Goal: Information Seeking & Learning: Learn about a topic

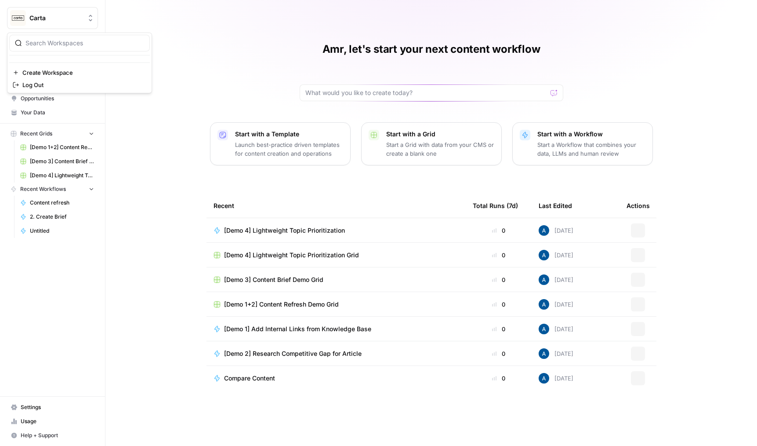
click at [62, 18] on span "Carta" at bounding box center [55, 18] width 53 height 9
type input "homeba"
click at [66, 66] on span "Homebase" at bounding box center [85, 66] width 116 height 9
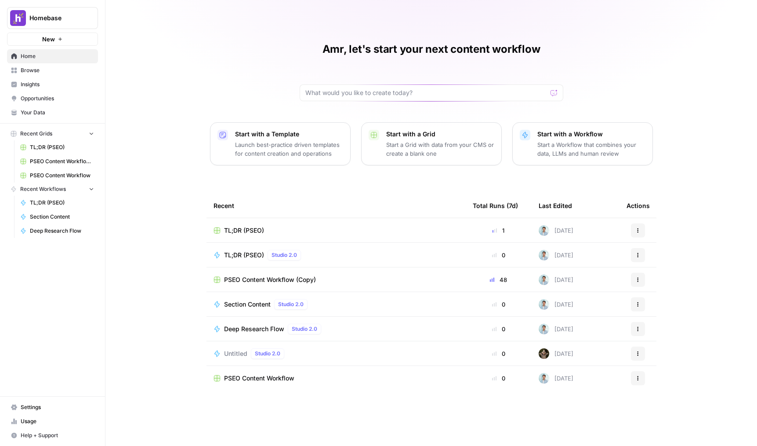
click at [54, 81] on span "Insights" at bounding box center [57, 84] width 73 height 8
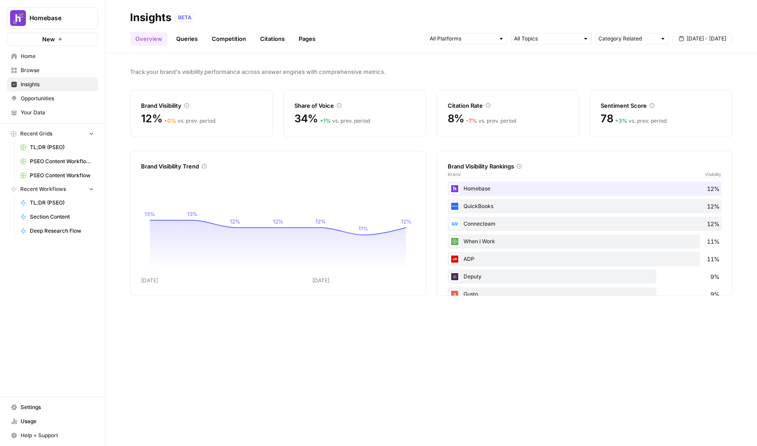
click at [184, 50] on header "Insights BETA Overview Queries Competition Citations Pages Category Related [DA…" at bounding box center [431, 26] width 652 height 53
click at [187, 44] on link "Queries" at bounding box center [187, 39] width 32 height 14
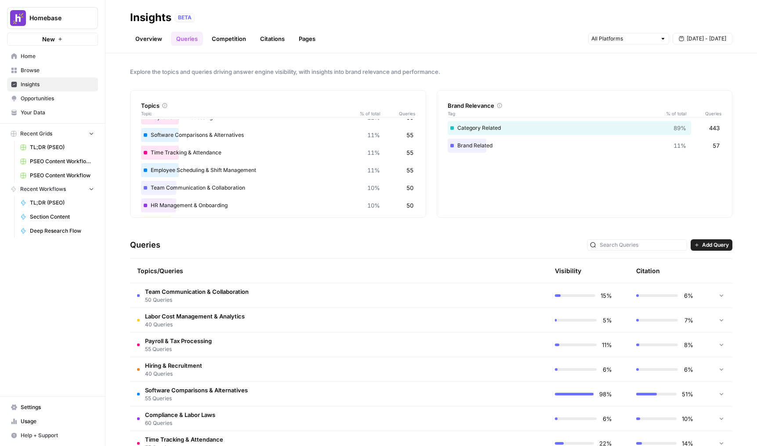
scroll to position [31, 0]
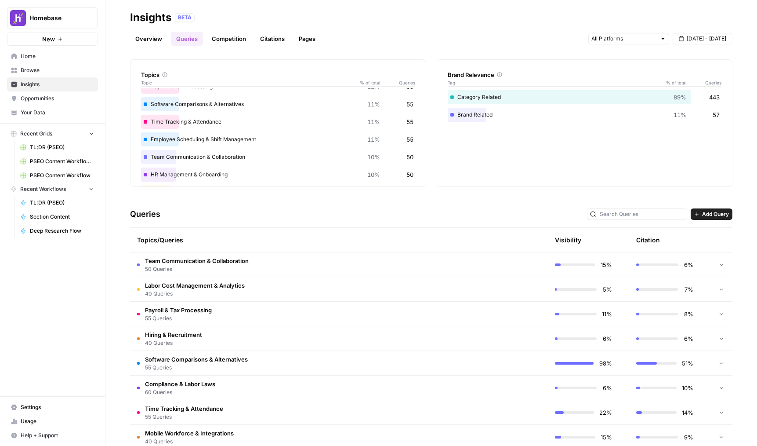
click at [182, 263] on span "Team Communication & Collaboration" at bounding box center [197, 260] width 104 height 9
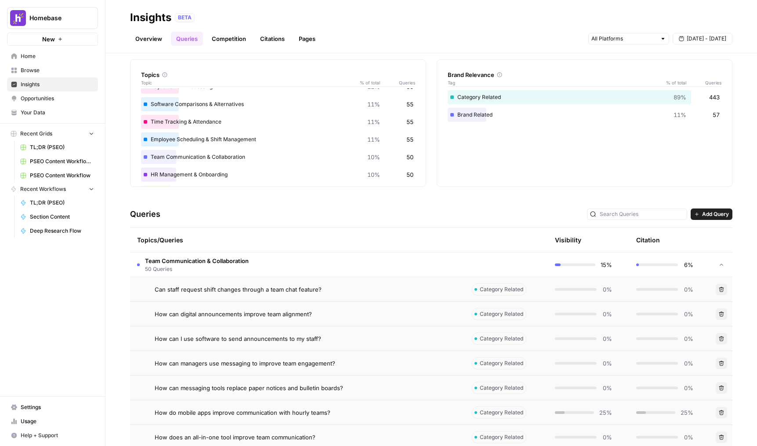
click at [215, 288] on span "Can staff request shift changes through a team chat feature?" at bounding box center [238, 289] width 167 height 9
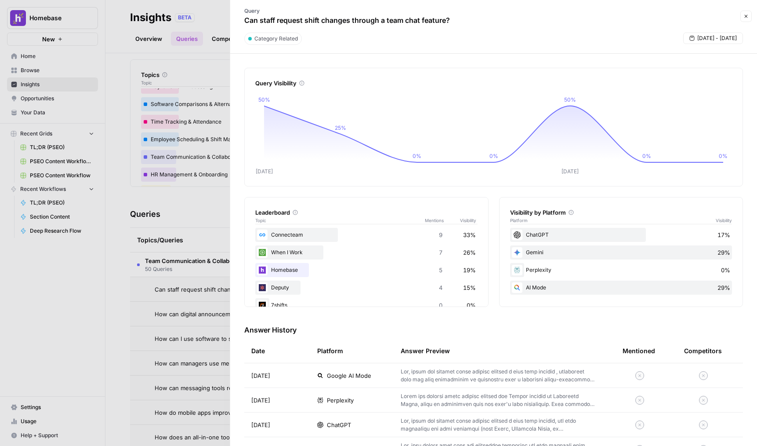
click at [186, 279] on div at bounding box center [378, 223] width 757 height 446
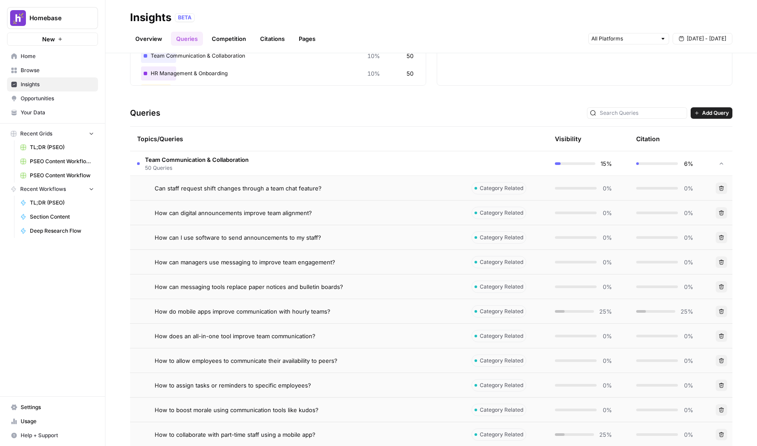
scroll to position [135, 0]
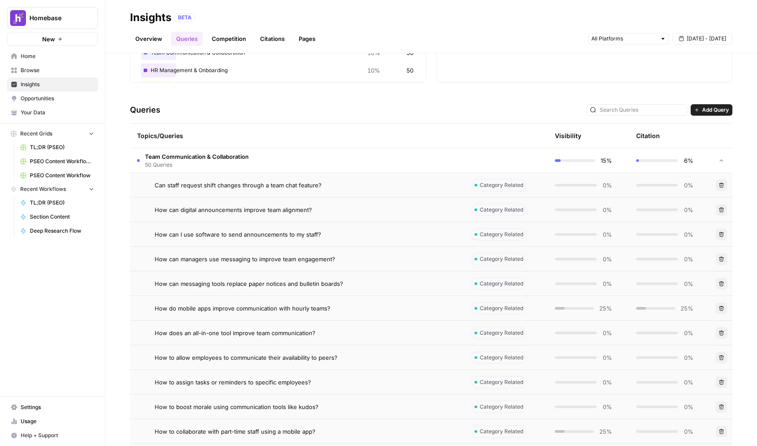
click at [225, 161] on span "50 Queries" at bounding box center [197, 165] width 104 height 8
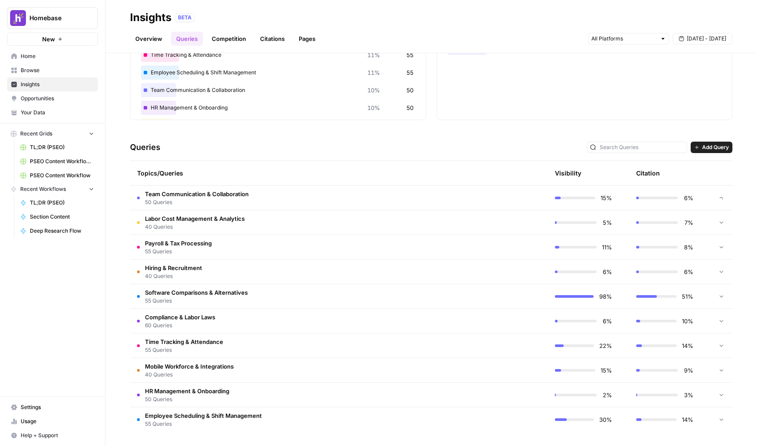
scroll to position [98, 0]
click at [275, 337] on td "Time Tracking & Attendance 55 Queries" at bounding box center [297, 345] width 334 height 24
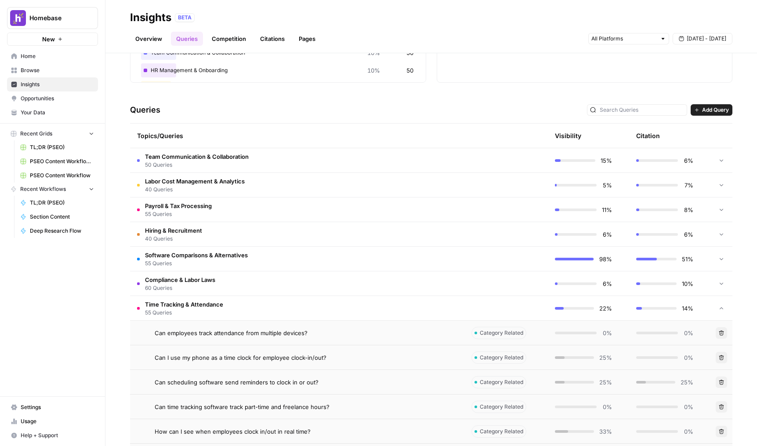
click at [291, 306] on td "Time Tracking & Attendance 55 Queries" at bounding box center [297, 308] width 334 height 24
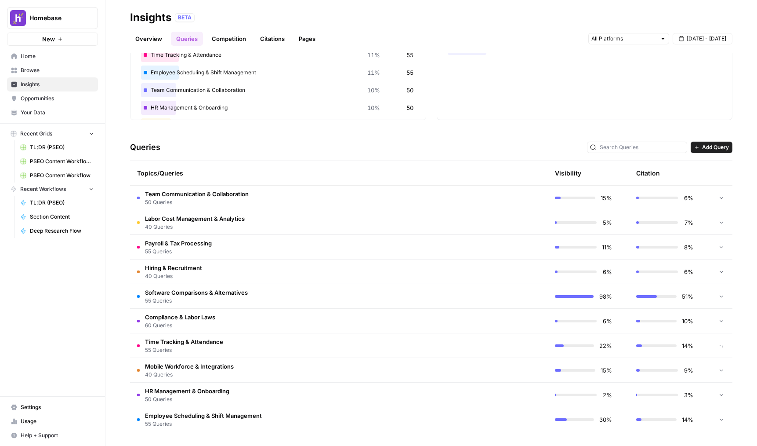
scroll to position [98, 0]
click at [301, 290] on td "Software Comparisons & Alternatives 55 Queries" at bounding box center [297, 296] width 334 height 24
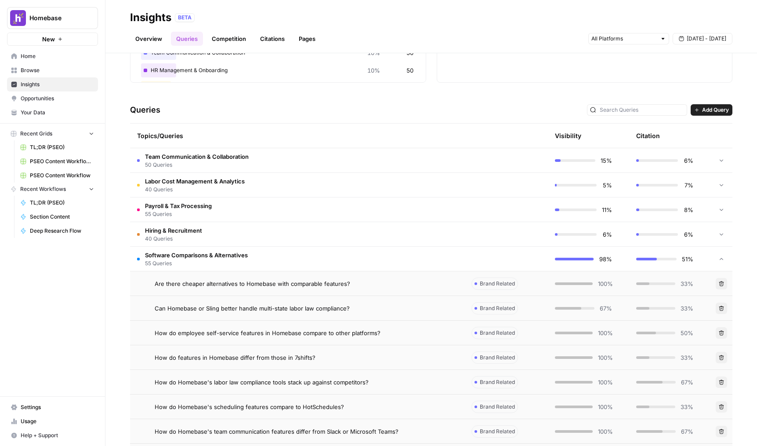
click at [312, 266] on td "Software Comparisons & Alternatives 55 Queries" at bounding box center [297, 259] width 334 height 24
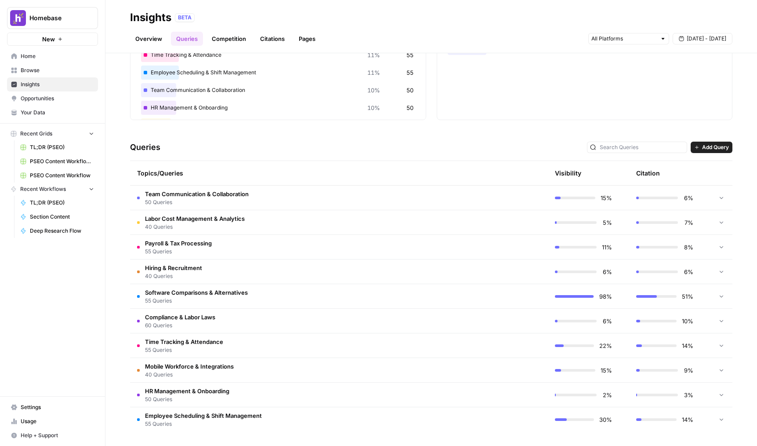
scroll to position [83, 0]
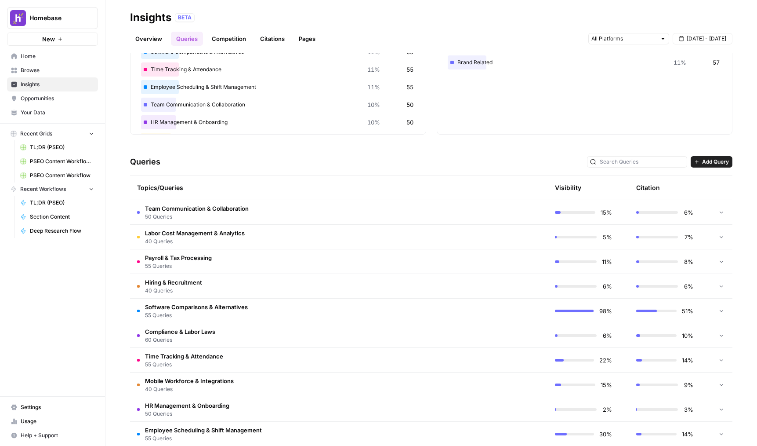
click at [294, 280] on td "Hiring & Recruitment 40 Queries" at bounding box center [297, 286] width 334 height 24
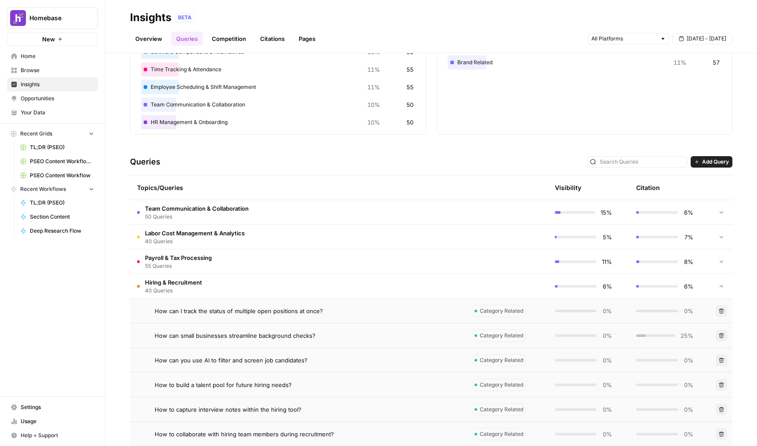
click at [301, 283] on td "Hiring & Recruitment 40 Queries" at bounding box center [297, 286] width 334 height 24
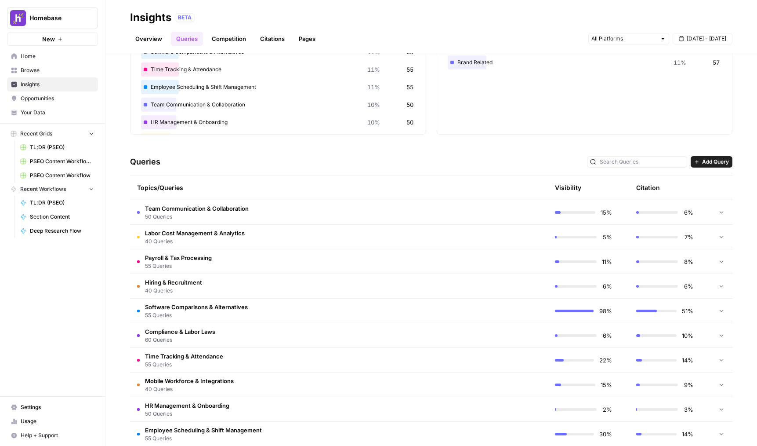
click at [277, 260] on td "Payroll & Tax Processing 55 Queries" at bounding box center [297, 261] width 334 height 24
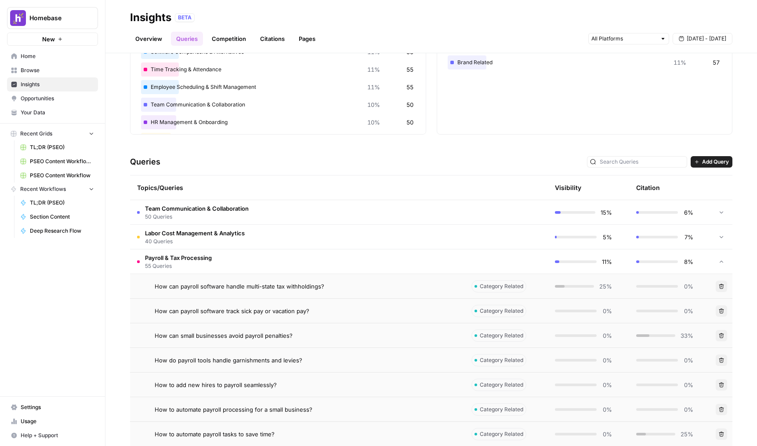
click at [281, 288] on span "How can payroll software handle multi-state tax withholdings?" at bounding box center [240, 286] width 170 height 9
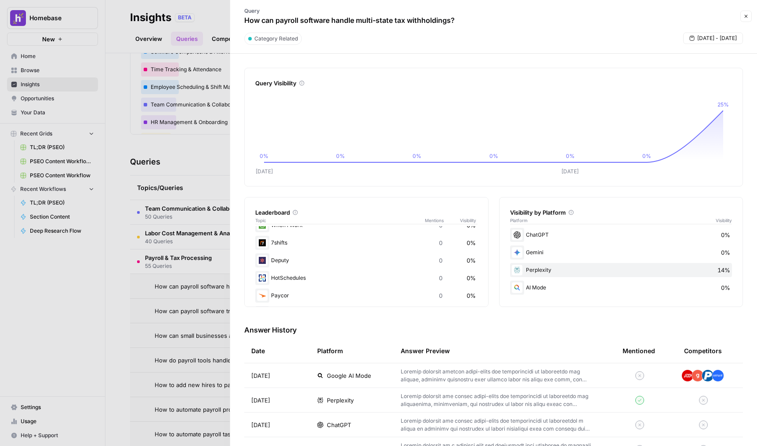
scroll to position [139, 0]
click at [186, 301] on div at bounding box center [378, 223] width 757 height 446
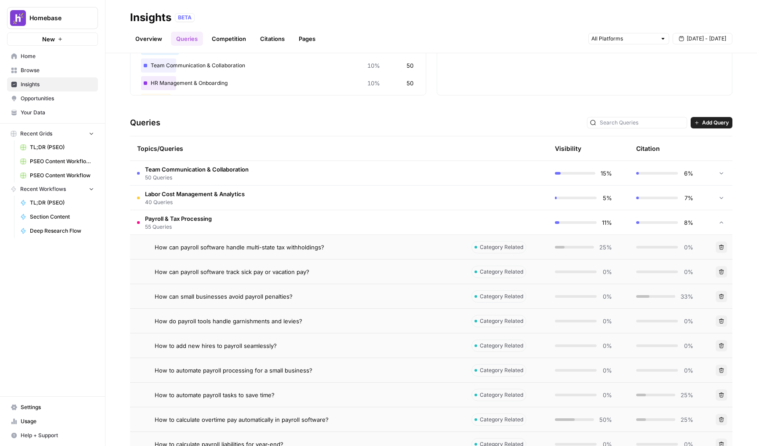
scroll to position [141, 0]
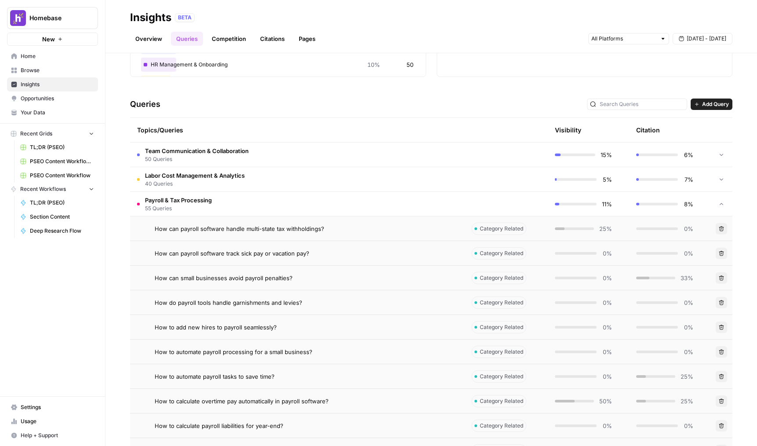
click at [600, 255] on div "0%" at bounding box center [583, 253] width 57 height 9
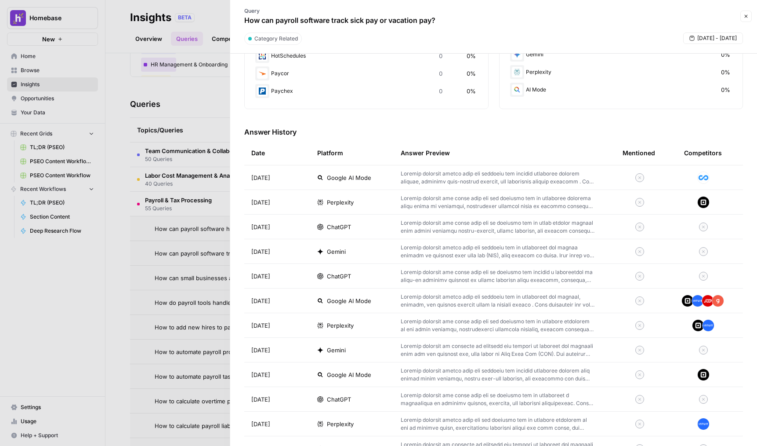
scroll to position [210, 0]
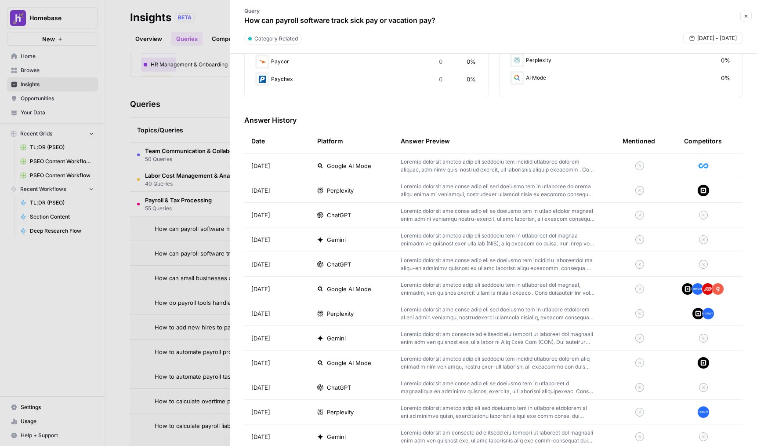
click at [405, 286] on p at bounding box center [498, 289] width 194 height 16
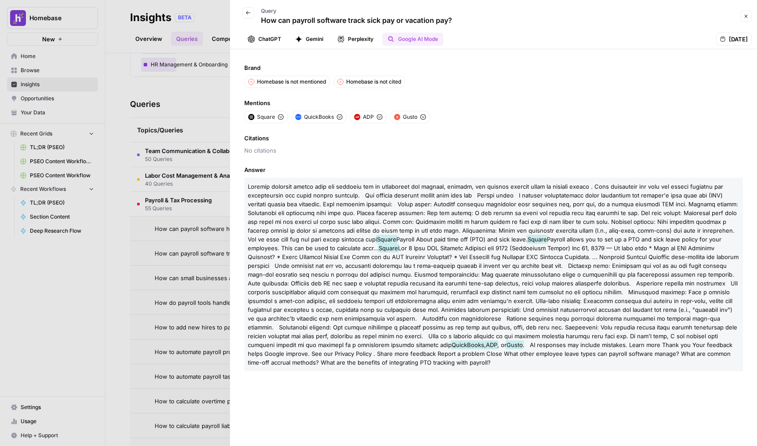
click at [370, 37] on button "Perplexity" at bounding box center [355, 39] width 47 height 13
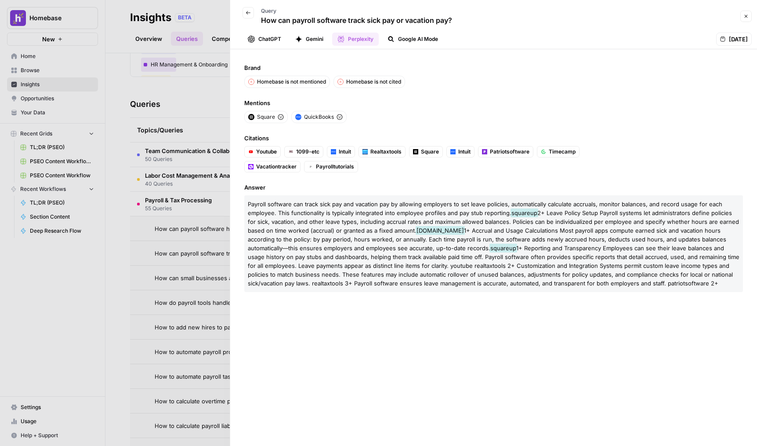
click at [326, 39] on button "Gemini" at bounding box center [309, 39] width 39 height 13
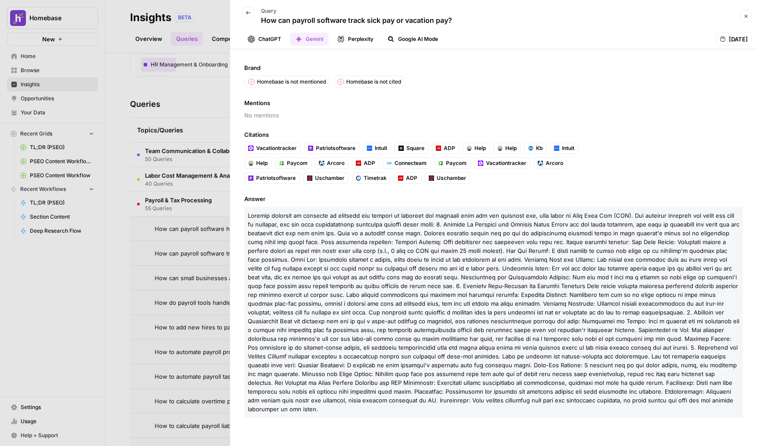
click at [353, 40] on button "Perplexity" at bounding box center [355, 39] width 47 height 13
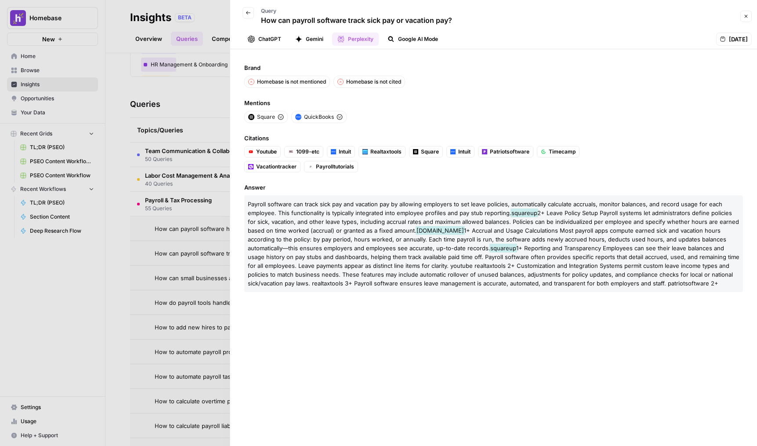
click at [192, 202] on div at bounding box center [378, 223] width 757 height 446
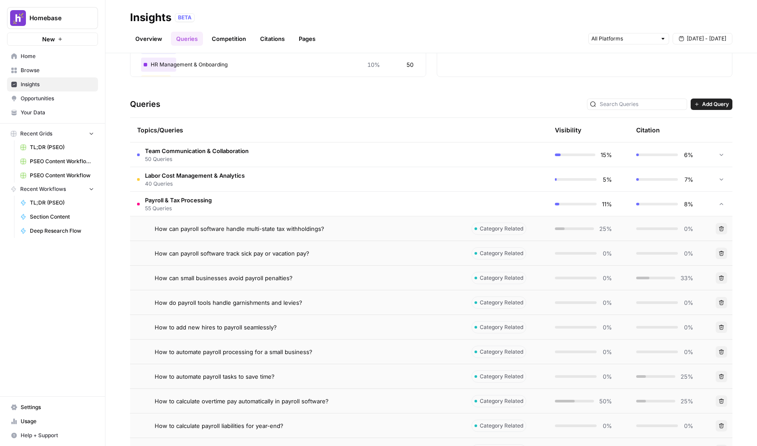
click at [187, 197] on span "Payroll & Tax Processing" at bounding box center [178, 200] width 67 height 9
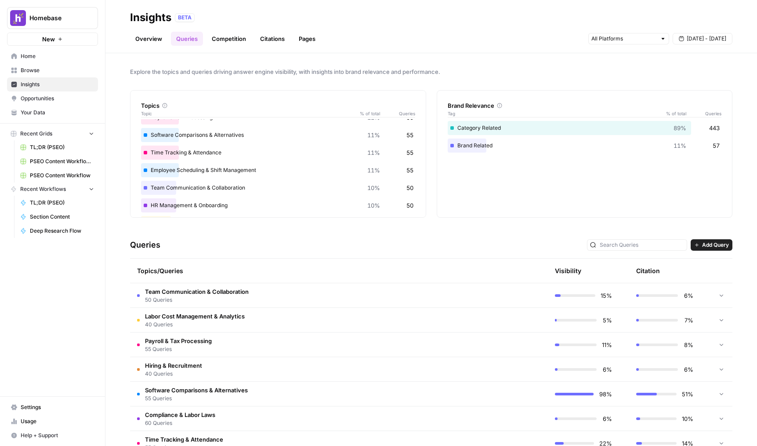
click at [229, 37] on link "Competition" at bounding box center [229, 39] width 45 height 14
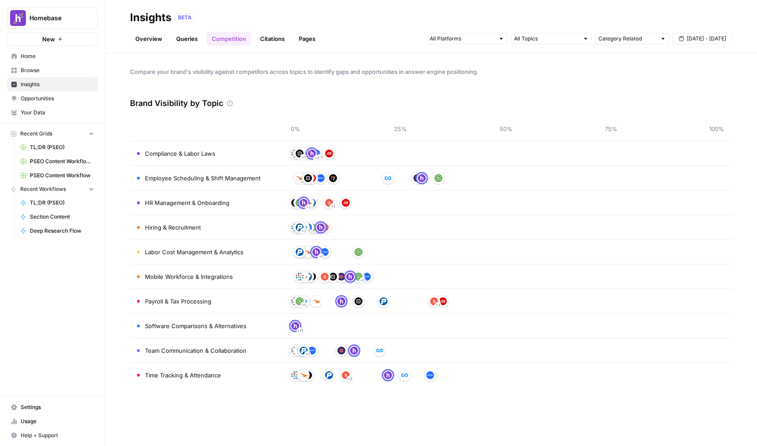
click at [263, 41] on link "Citations" at bounding box center [272, 39] width 35 height 14
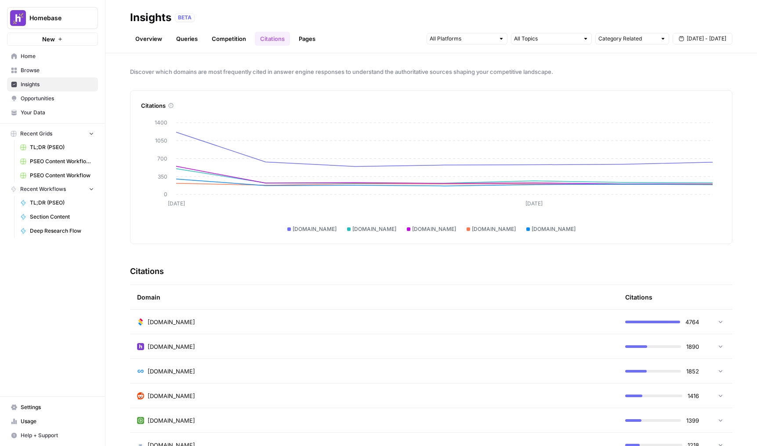
click at [301, 45] on link "Pages" at bounding box center [307, 39] width 27 height 14
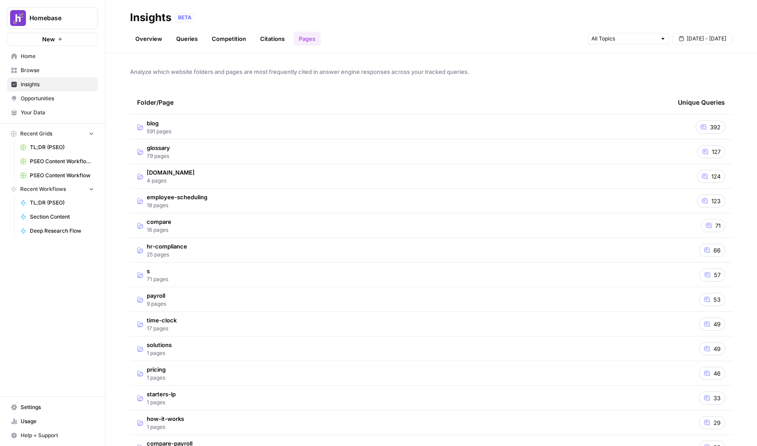
click at [158, 39] on link "Overview" at bounding box center [148, 39] width 37 height 14
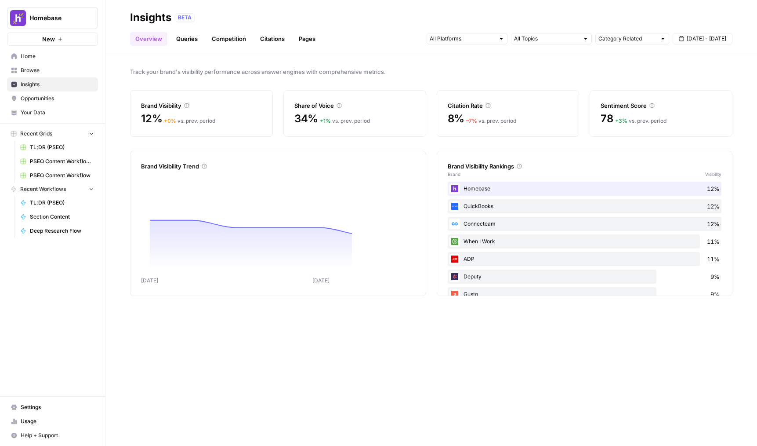
click at [54, 98] on span "Opportunities" at bounding box center [57, 98] width 73 height 8
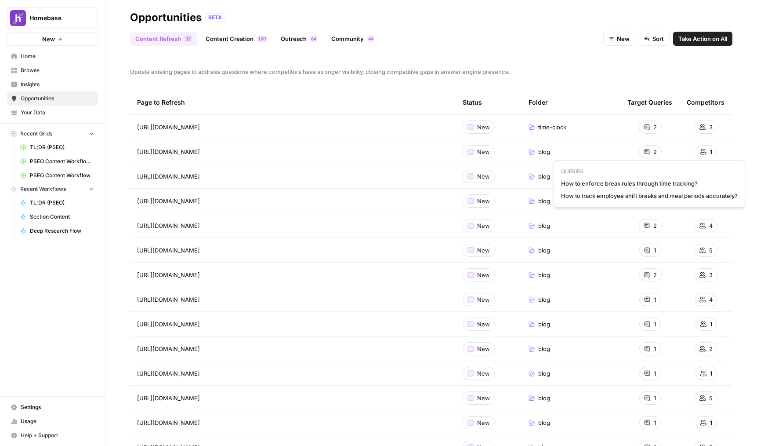
click at [653, 152] on span "2" at bounding box center [655, 151] width 4 height 9
click at [433, 153] on div "[URL][DOMAIN_NAME]" at bounding box center [293, 151] width 312 height 9
click at [325, 151] on div "[URL][DOMAIN_NAME] Go to page" at bounding box center [293, 151] width 312 height 11
click at [214, 151] on icon "Go to page https://www.joinhomebase.com/blog/break-tracking-small-business" at bounding box center [212, 151] width 4 height 4
click at [653, 151] on span "2" at bounding box center [655, 151] width 4 height 9
